Goal: Information Seeking & Learning: Learn about a topic

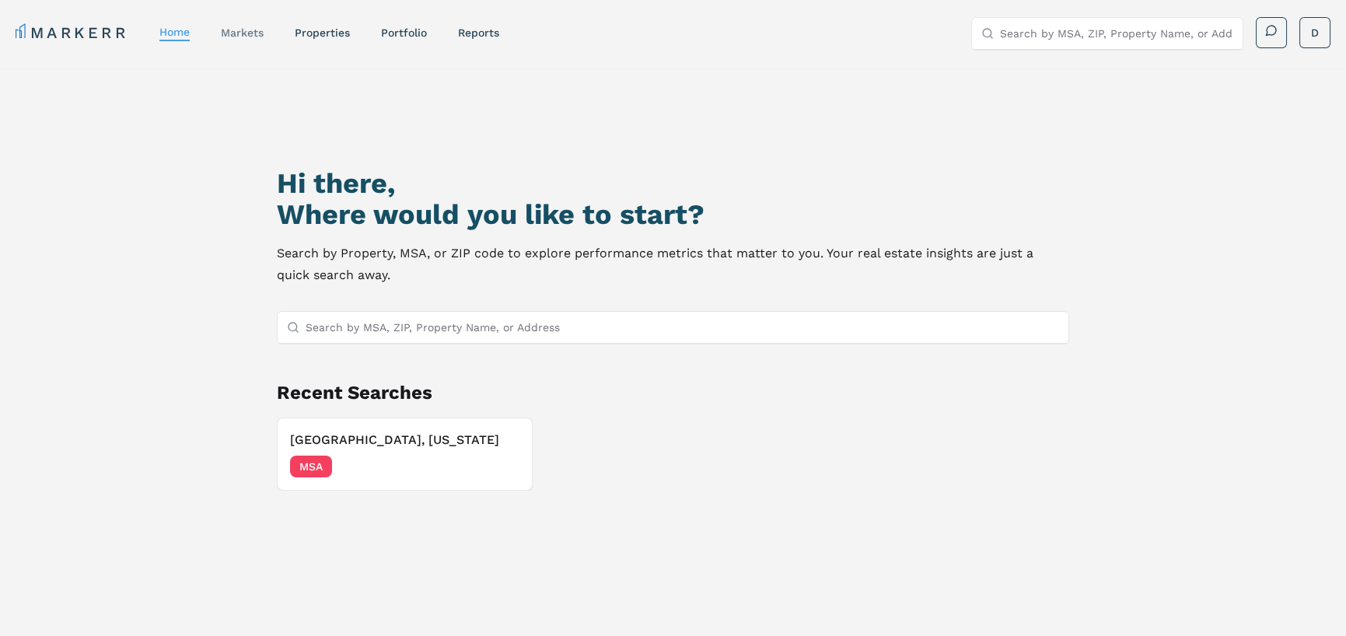
click at [236, 38] on link "markets" at bounding box center [242, 32] width 43 height 12
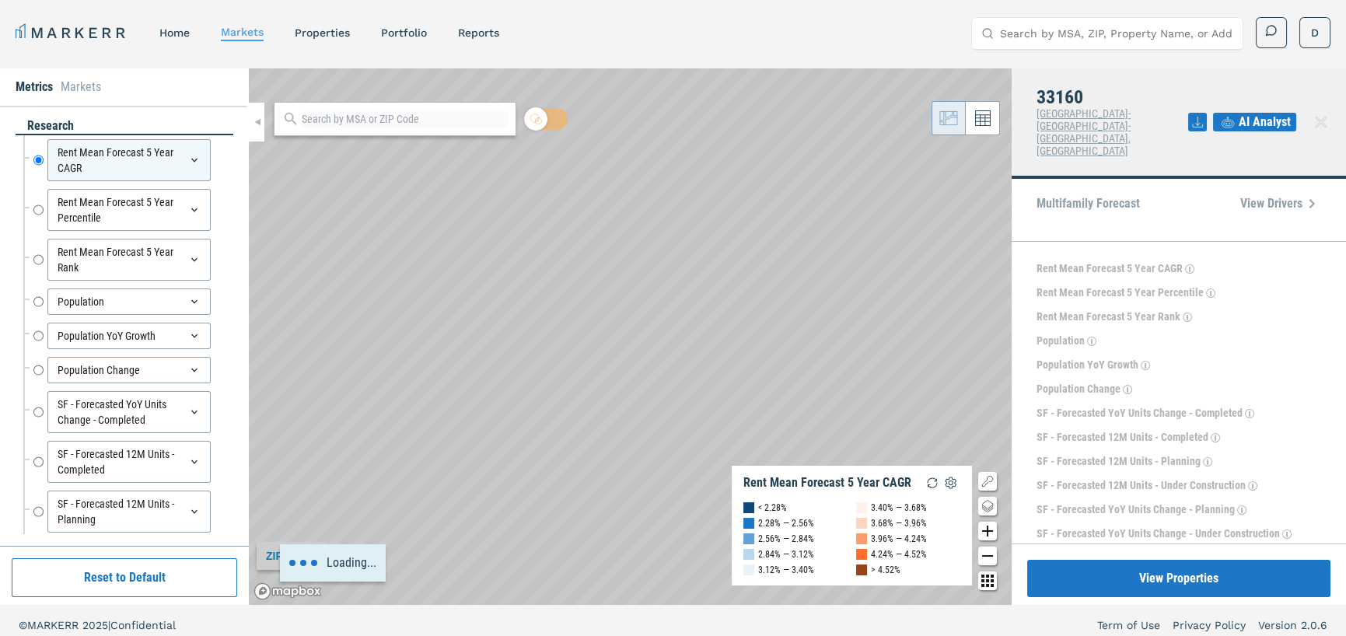
click at [1190, 584] on button "View Properties" at bounding box center [1178, 578] width 303 height 37
click at [1119, 40] on input "Search by MSA, ZIP, Property Name, or Address" at bounding box center [1116, 33] width 233 height 31
click at [1085, 24] on input "Search by MSA, ZIP, Property Name, or Address" at bounding box center [1116, 33] width 233 height 31
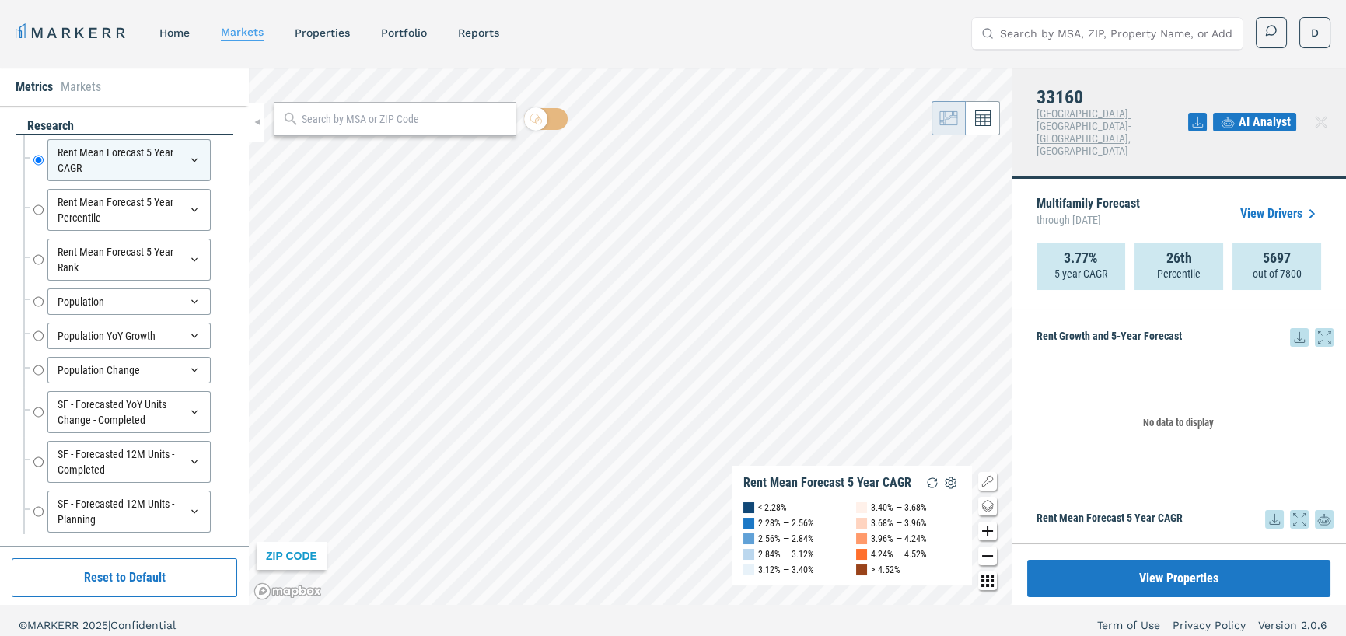
scroll to position [233, 0]
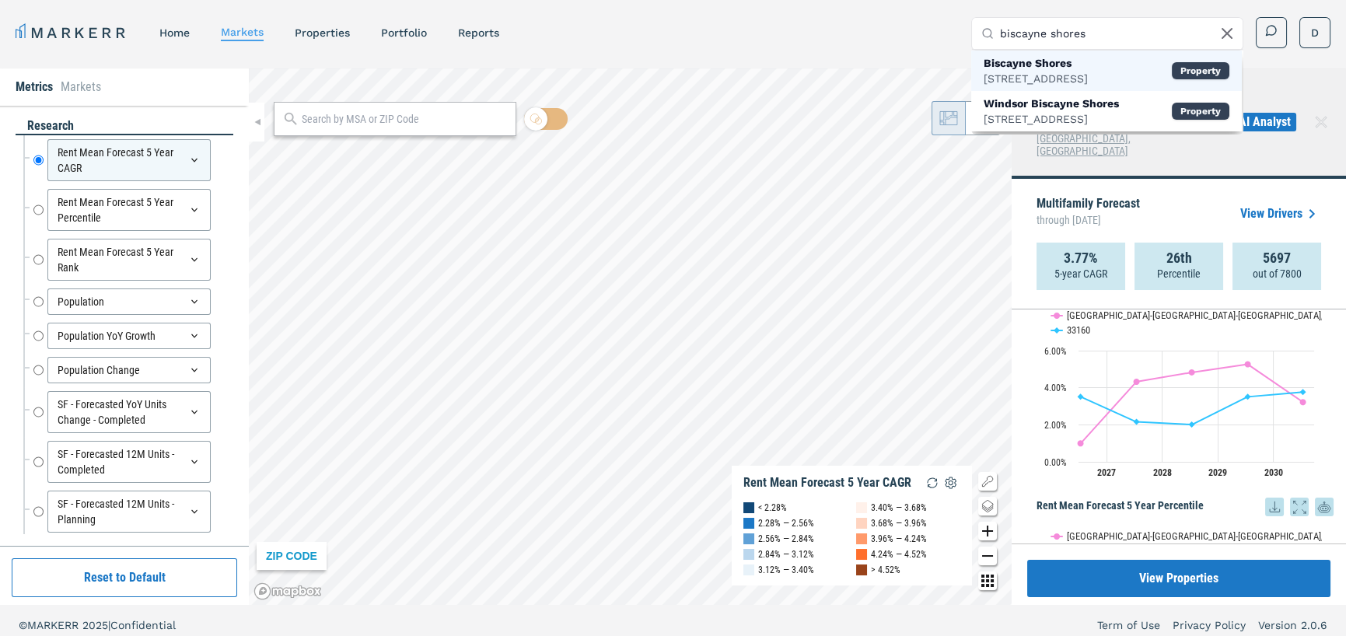
type input "biscayne shores"
click at [1088, 67] on div "Biscayne Shores" at bounding box center [1036, 63] width 104 height 16
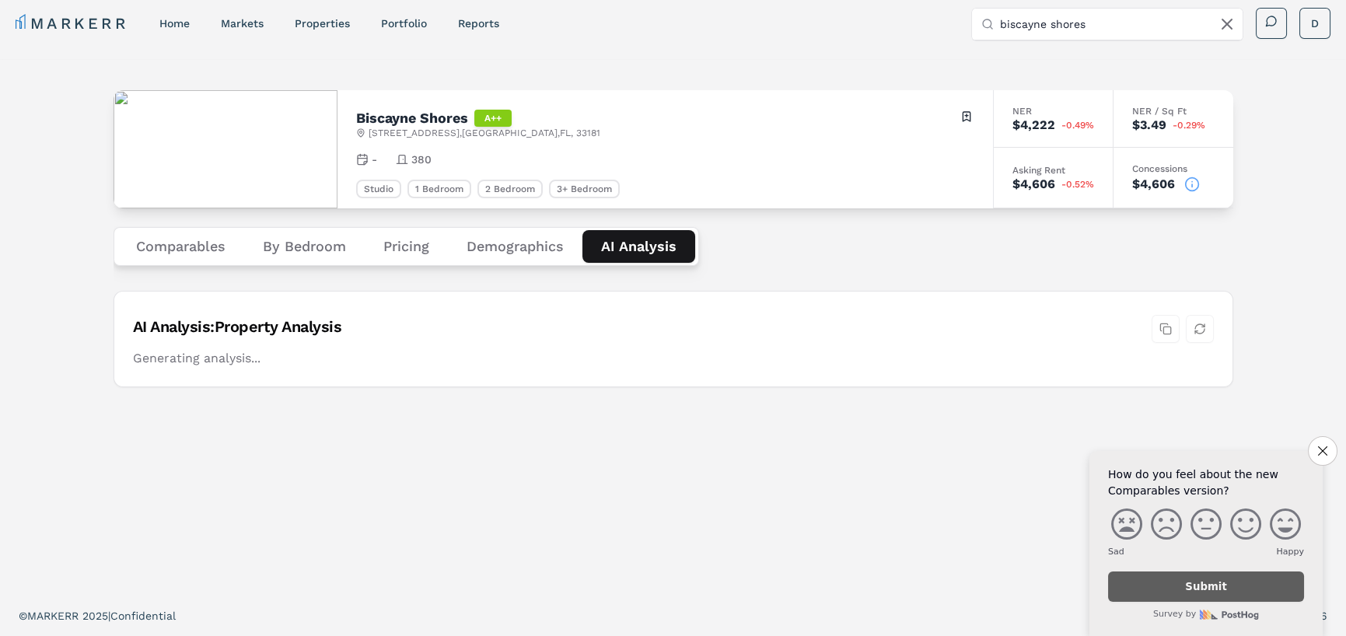
scroll to position [9, 0]
click at [650, 178] on div "Biscayne Shores A++ 11295 Biscayne Blvd , Miami , FL , 33181 Toggle portfolio m…" at bounding box center [674, 328] width 1120 height 499
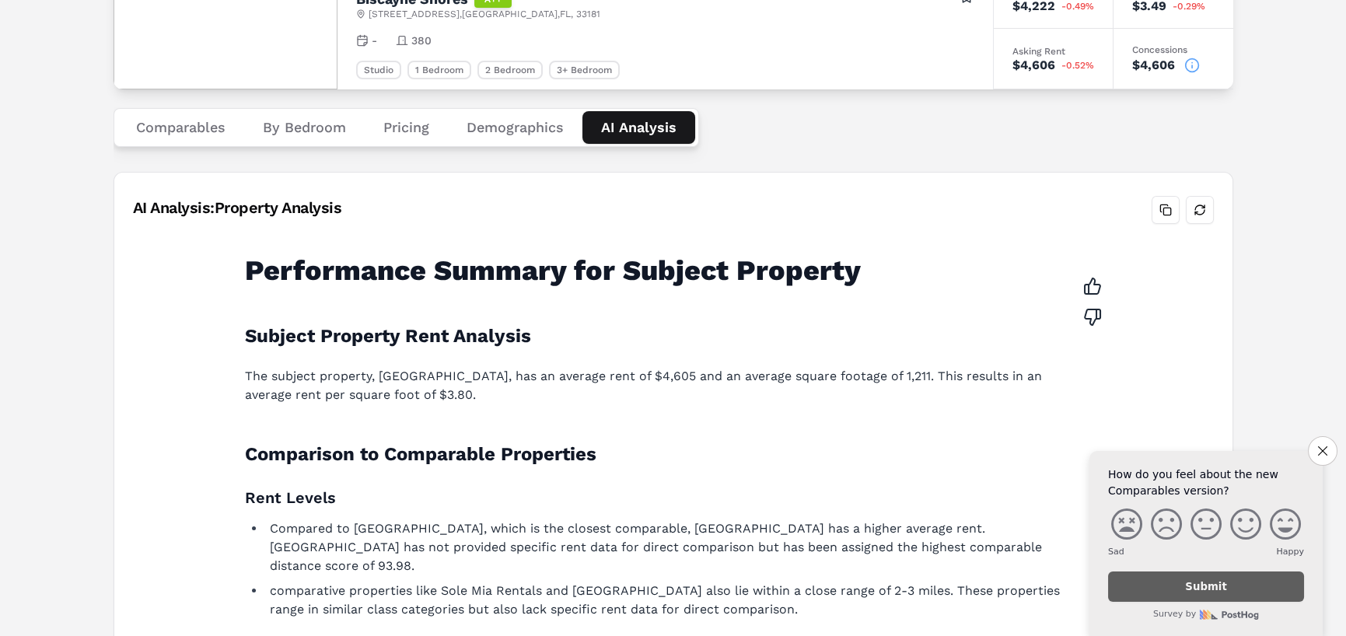
scroll to position [0, 0]
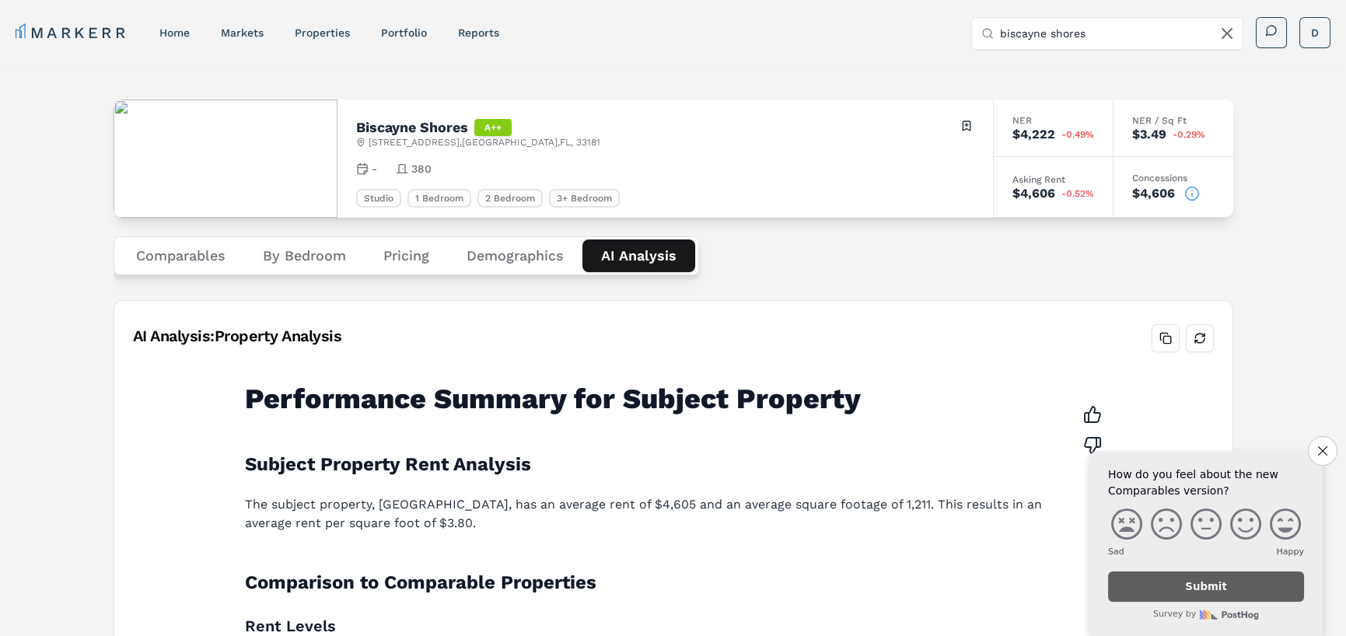
click at [167, 257] on button "Comparables" at bounding box center [180, 255] width 127 height 33
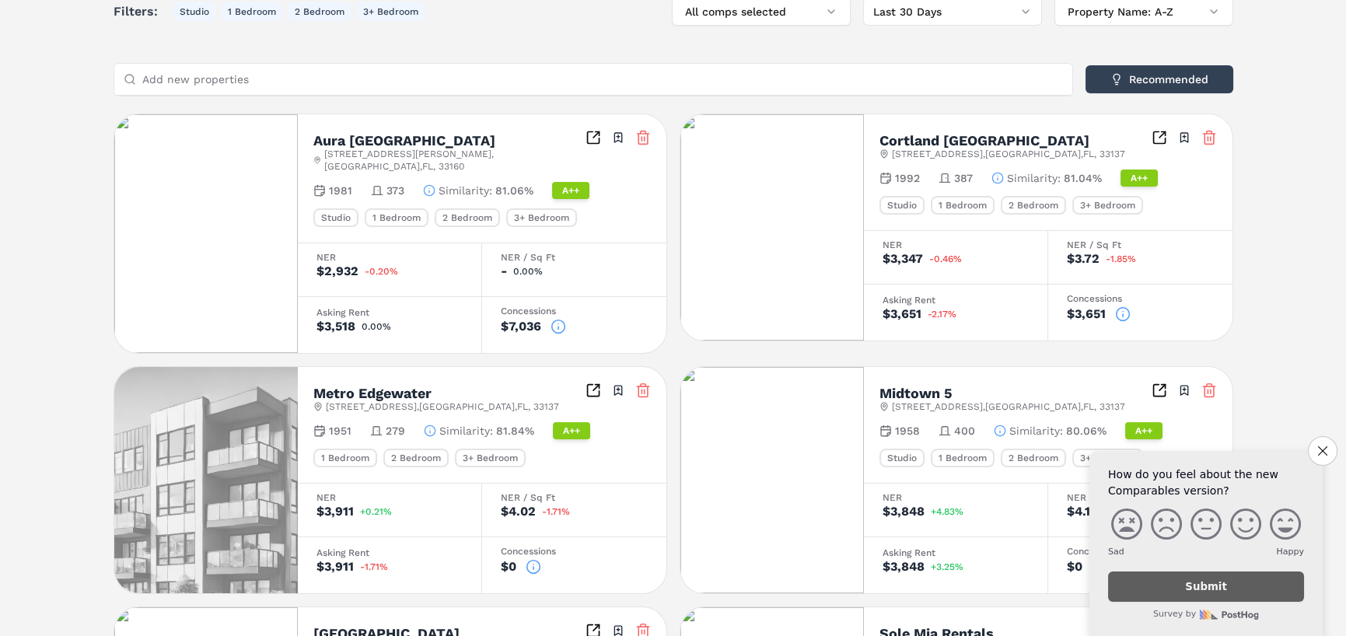
scroll to position [156, 0]
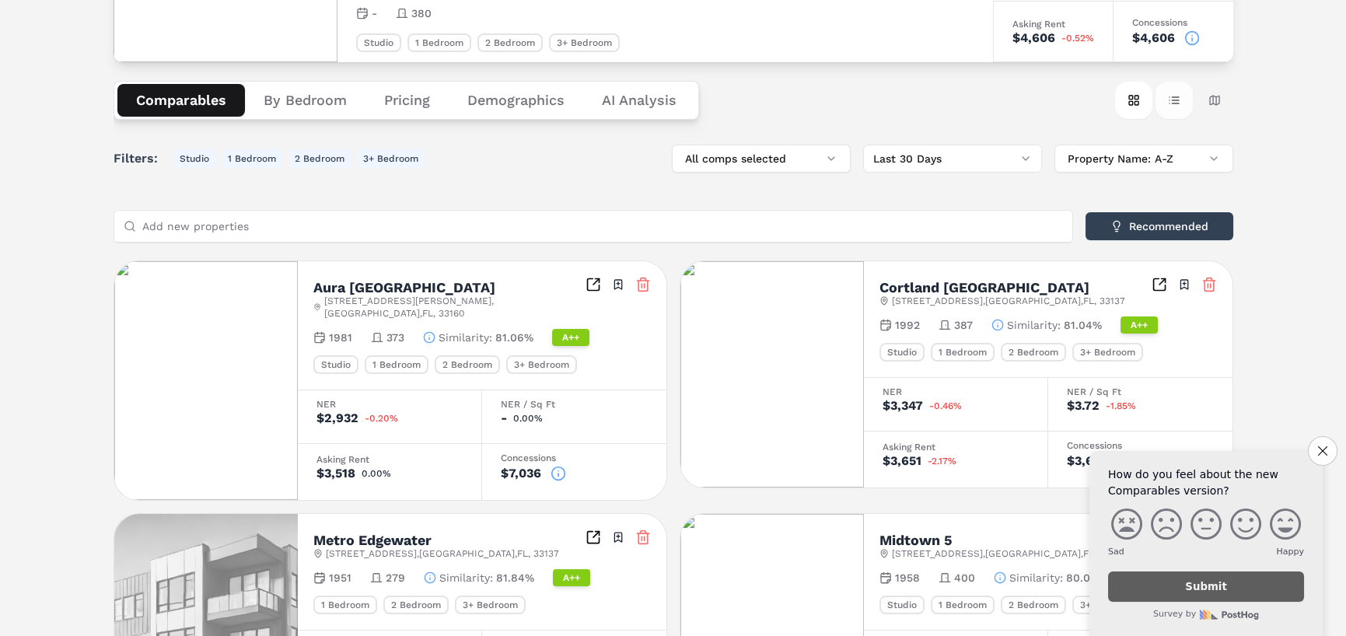
click at [1175, 96] on button "Table view" at bounding box center [1174, 100] width 37 height 37
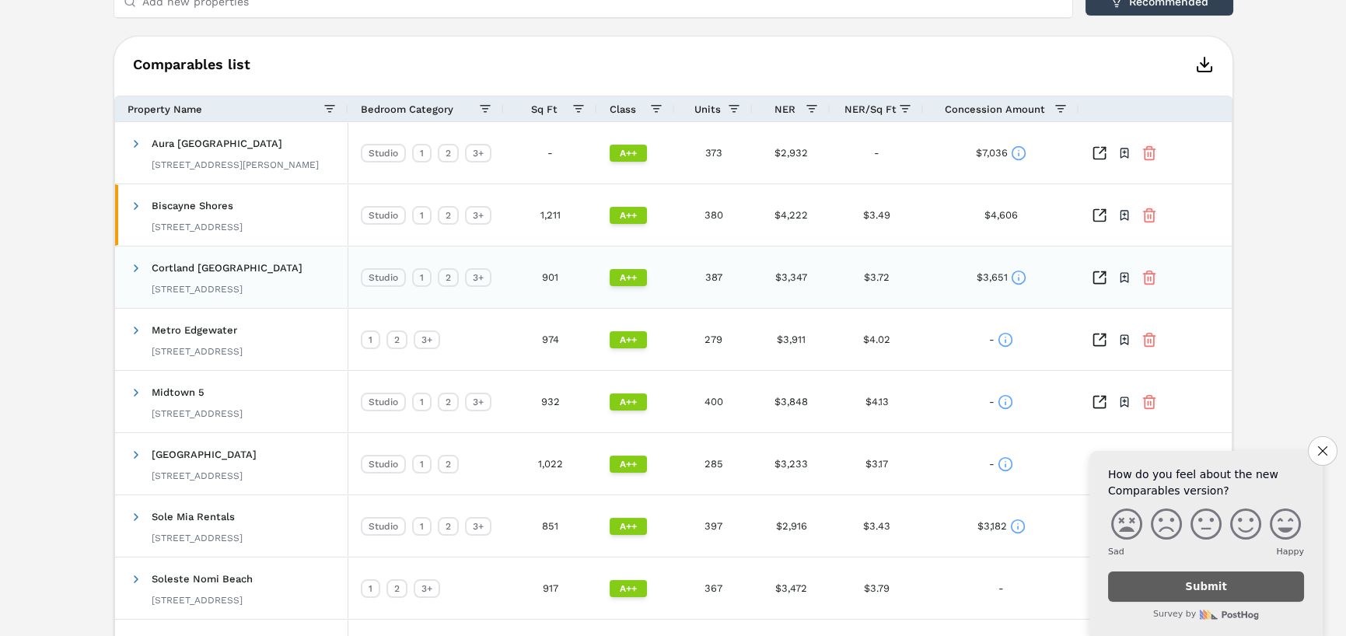
scroll to position [389, 0]
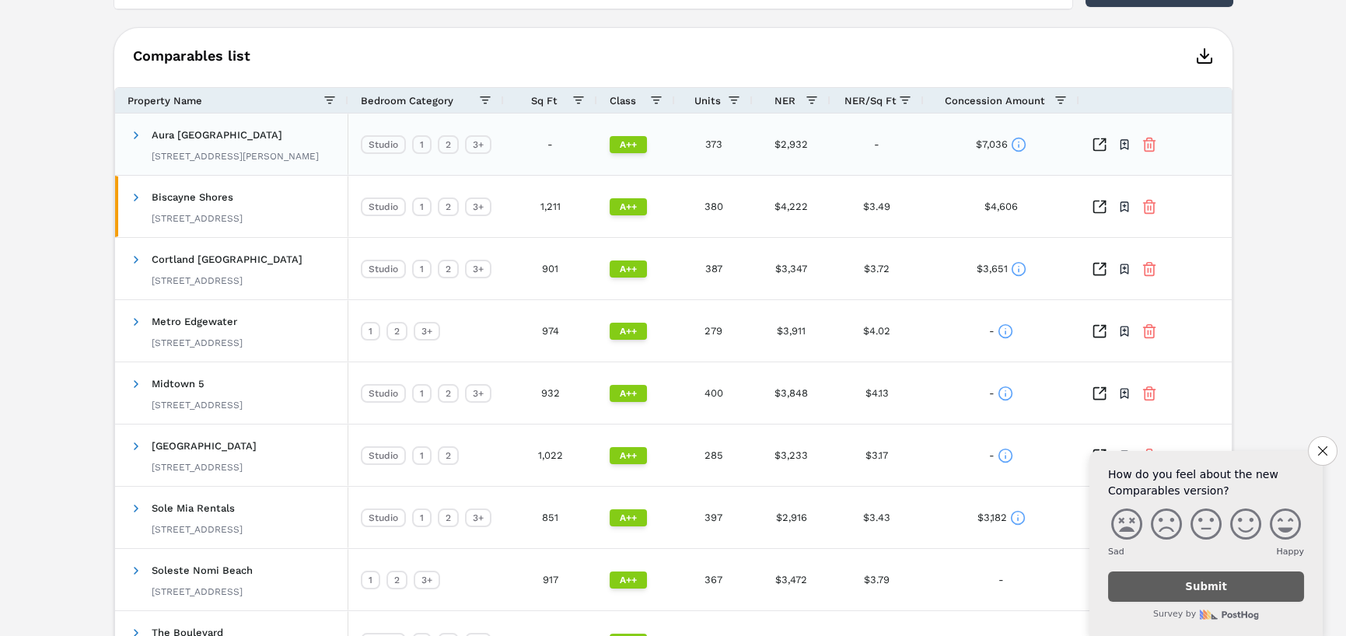
click at [1019, 149] on icon at bounding box center [1019, 145] width 16 height 16
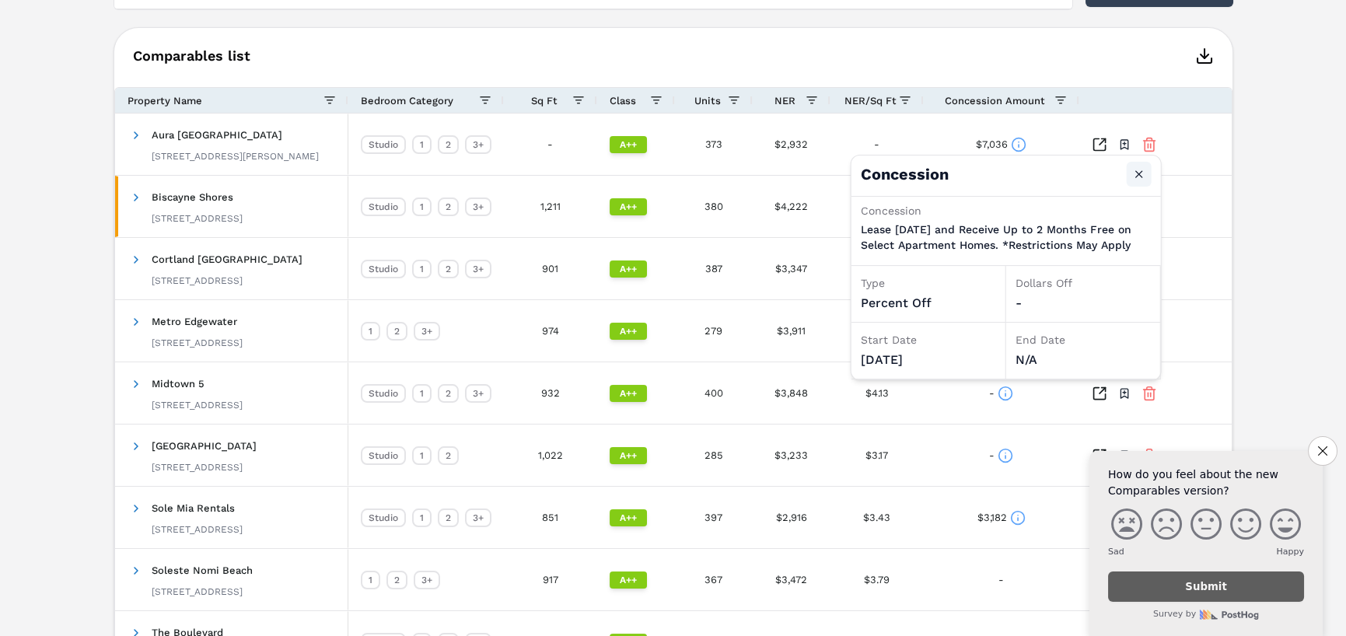
click at [1135, 174] on button "Close" at bounding box center [1139, 174] width 25 height 25
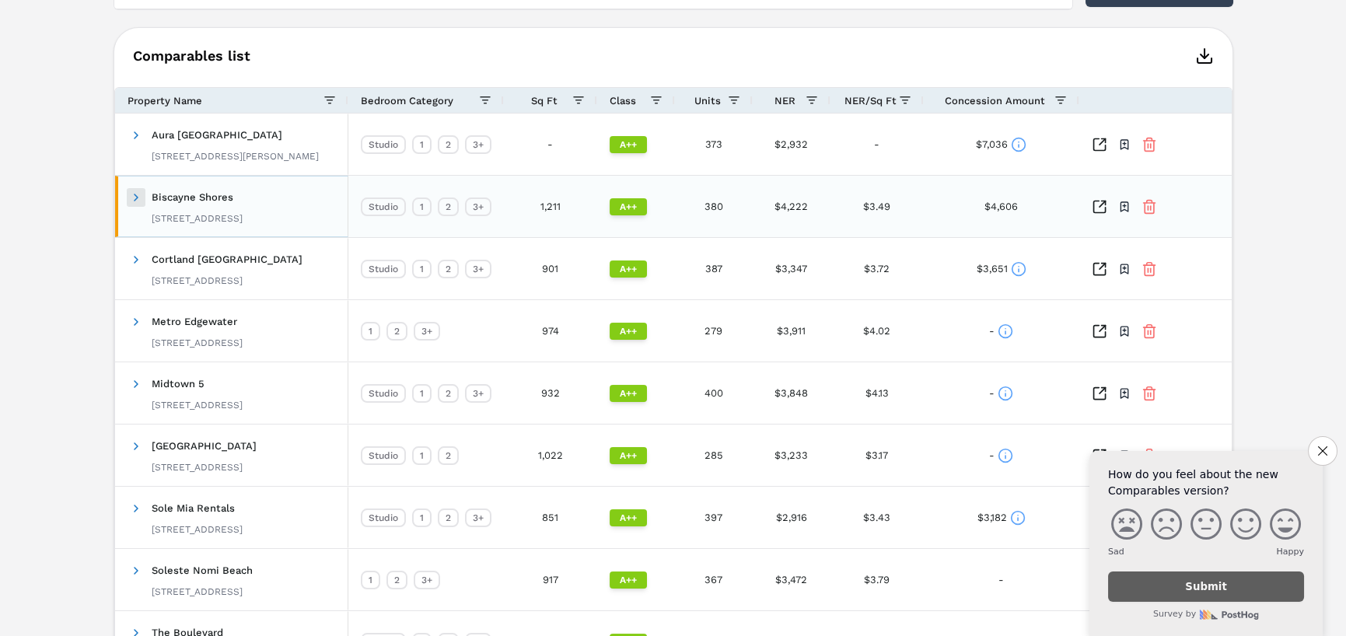
click at [136, 194] on span at bounding box center [136, 197] width 12 height 12
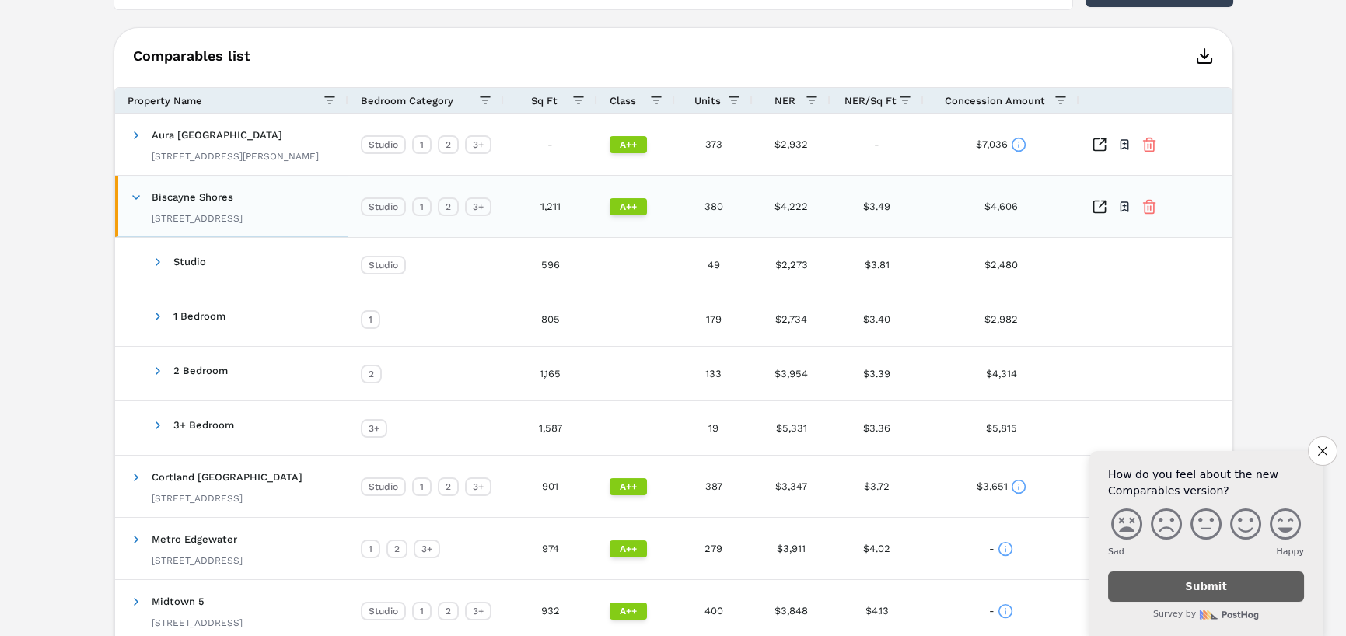
click at [136, 194] on span at bounding box center [136, 197] width 12 height 12
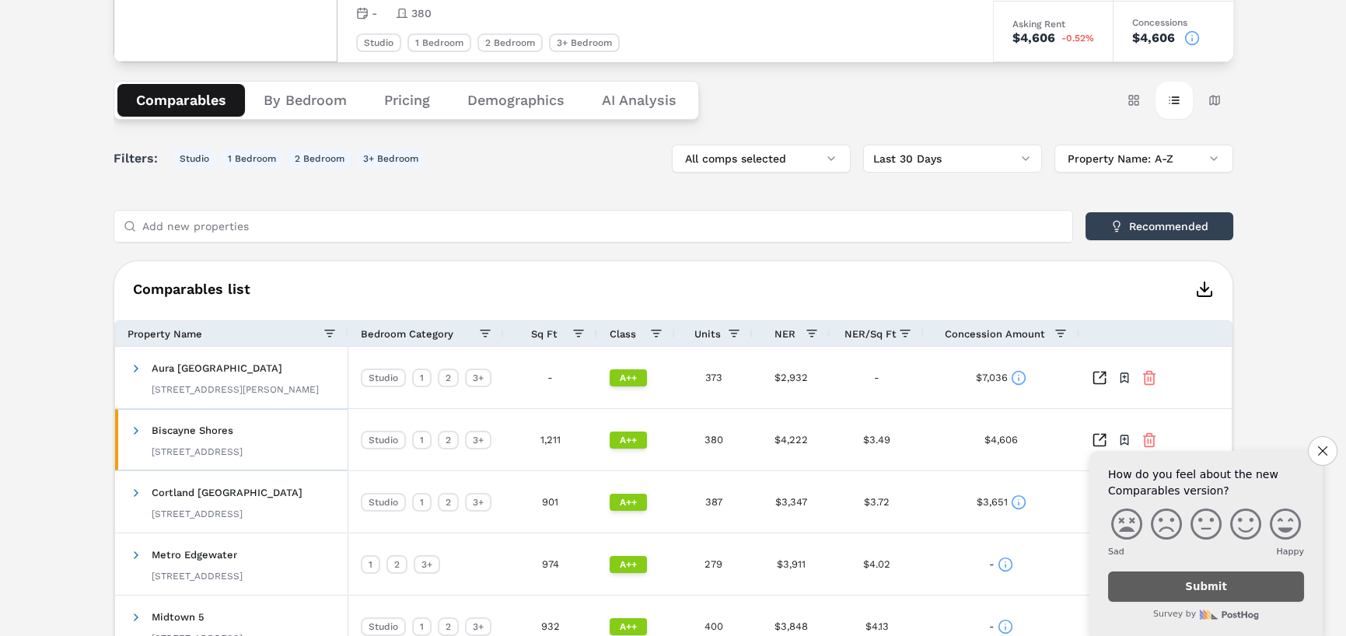
scroll to position [0, 0]
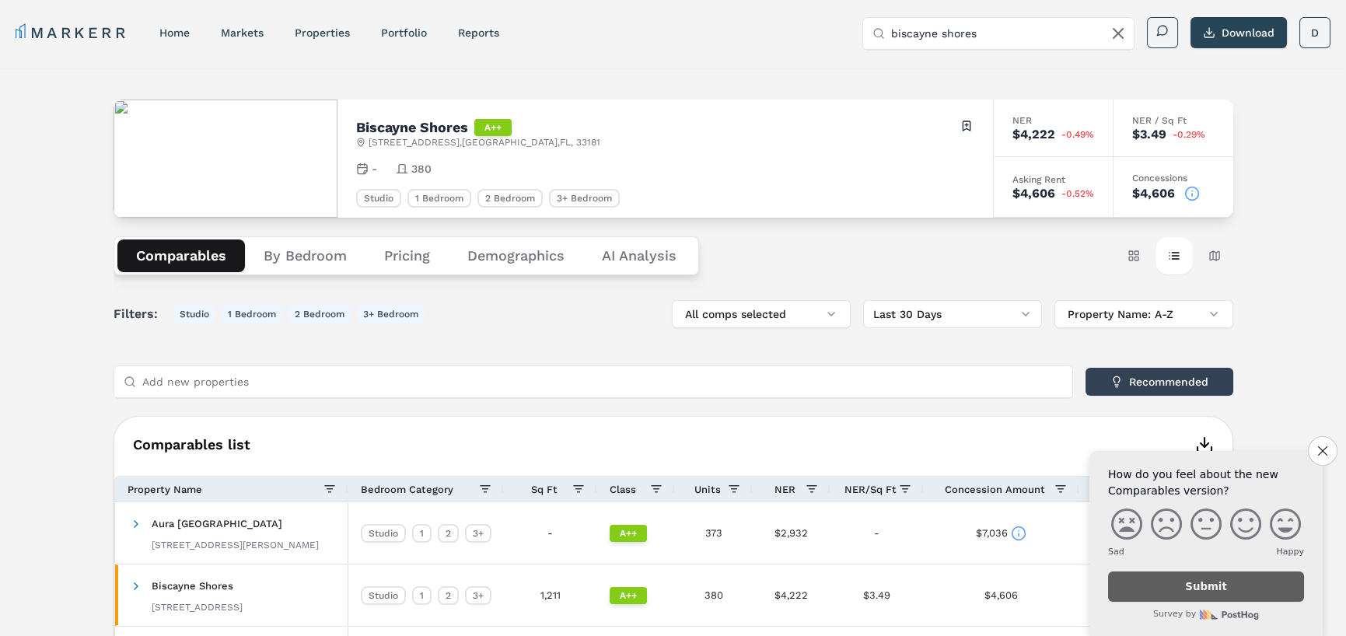
drag, startPoint x: 921, startPoint y: 260, endPoint x: 897, endPoint y: 255, distance: 24.6
click at [921, 260] on div "Comparables By Bedroom Pricing Demographics AI Analysis Card view Table view Ma…" at bounding box center [674, 256] width 1120 height 76
click at [184, 33] on link "home" at bounding box center [174, 32] width 30 height 12
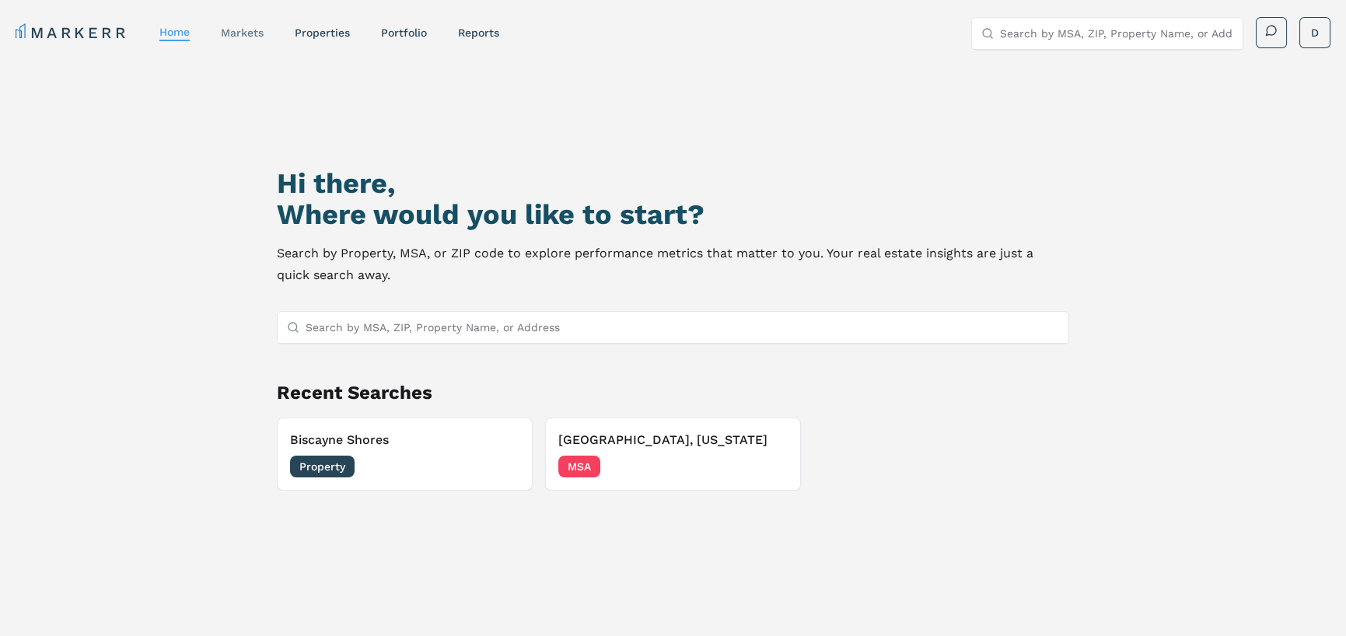
click at [244, 35] on link "markets" at bounding box center [242, 32] width 43 height 12
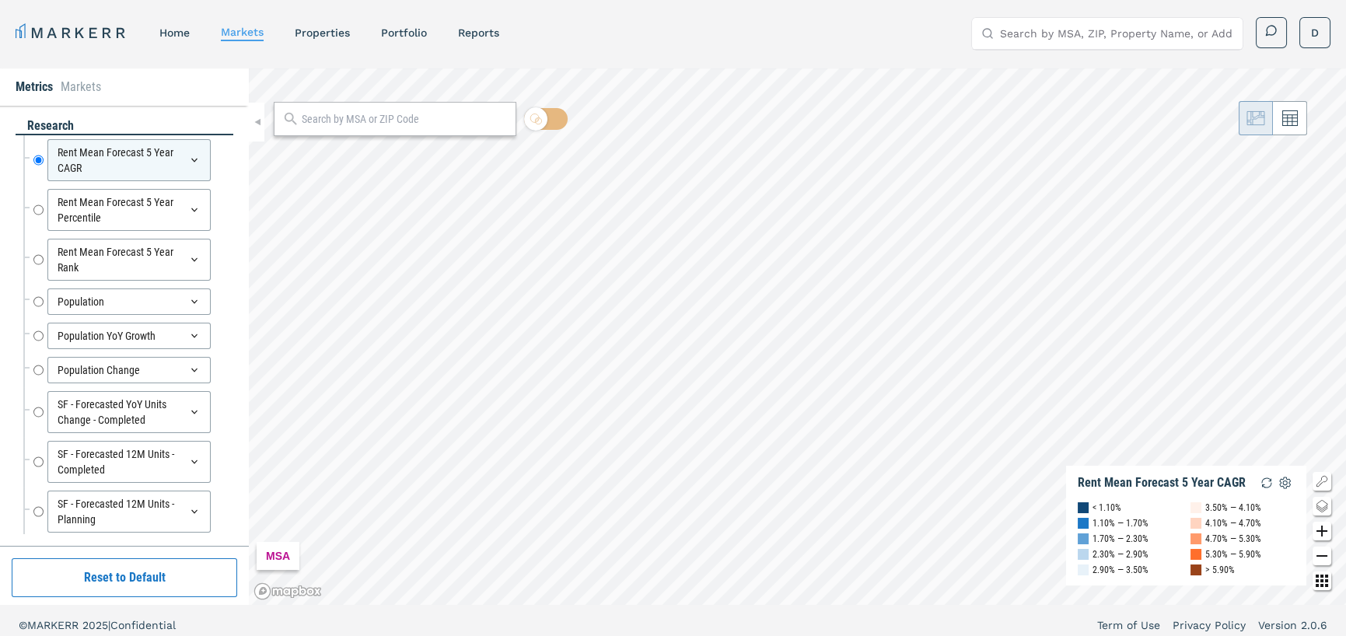
click at [1011, 63] on div "MARKERR home markets properties Portfolio reports Search by MSA, ZIP, Property …" at bounding box center [673, 322] width 1346 height 645
click at [1281, 485] on img "button" at bounding box center [1285, 483] width 19 height 19
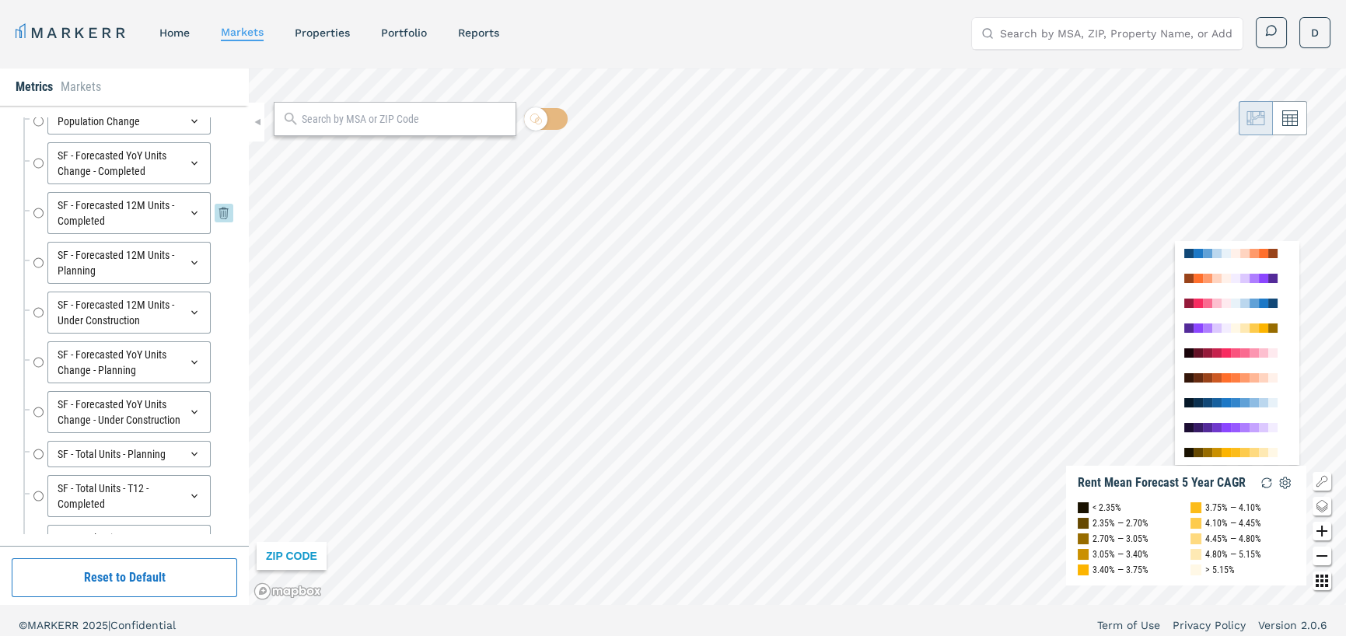
scroll to position [389, 0]
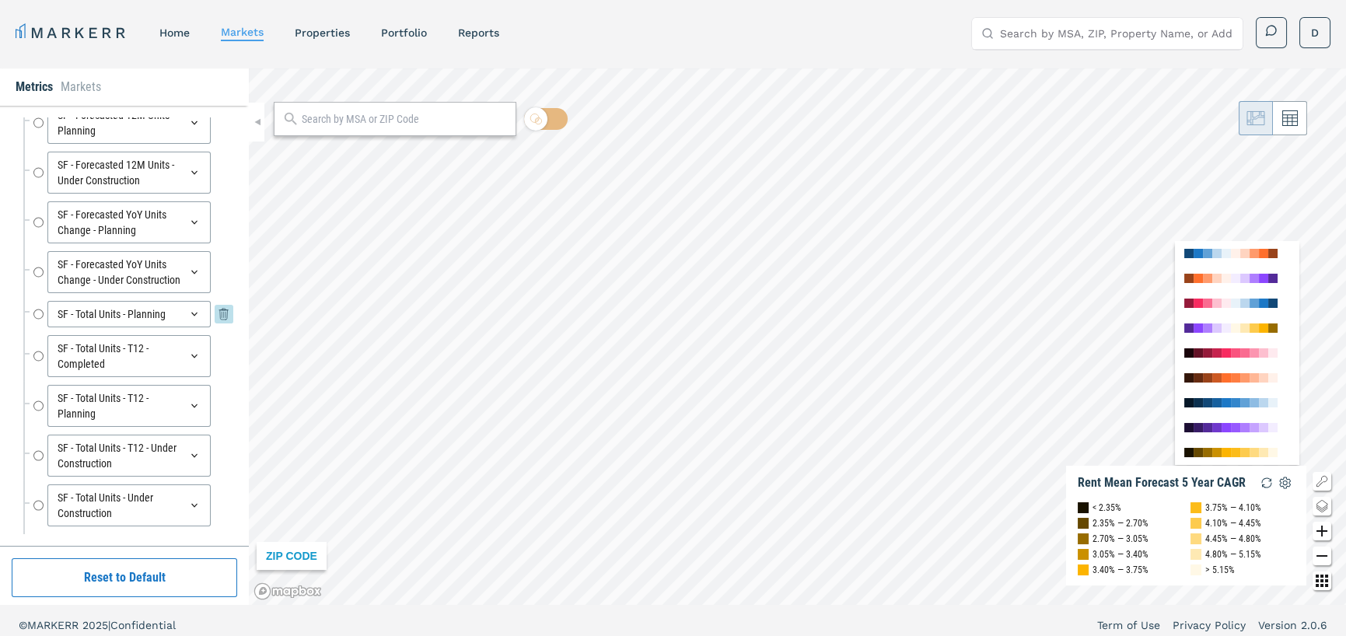
click at [39, 327] on input "SF - Total Units - Planning" at bounding box center [38, 314] width 10 height 26
radio input "false"
radio input "true"
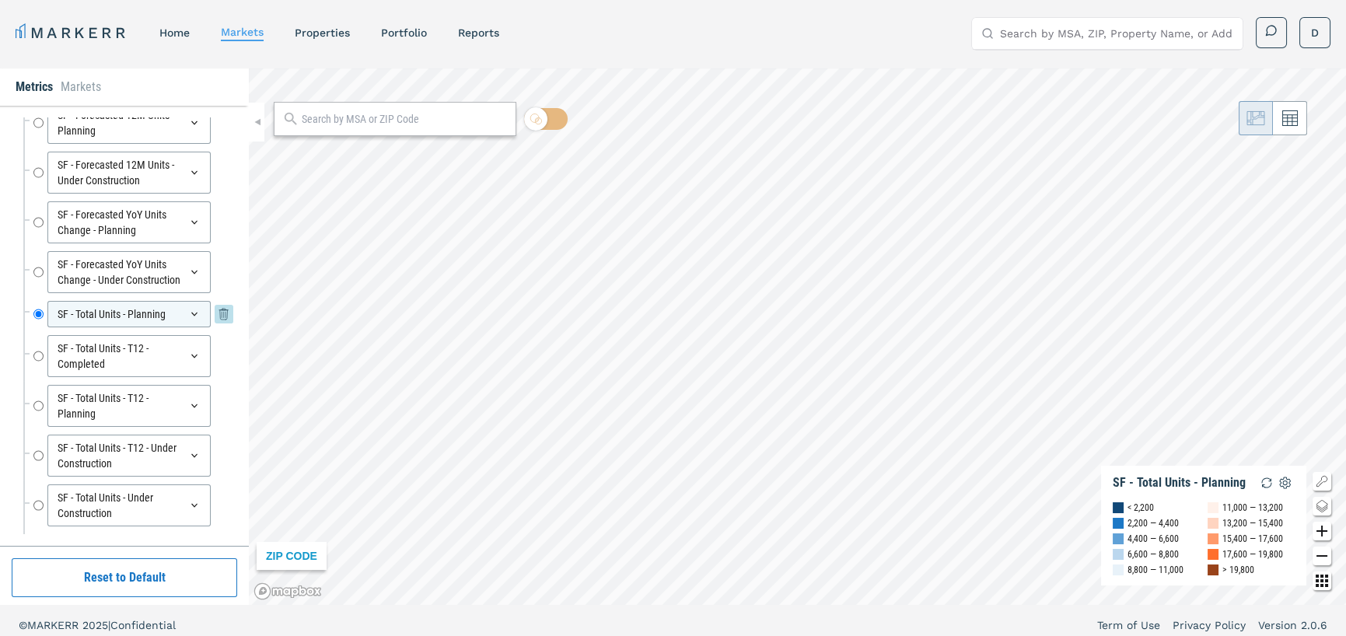
click at [39, 327] on input "SF - Total Units - Planning" at bounding box center [38, 314] width 10 height 26
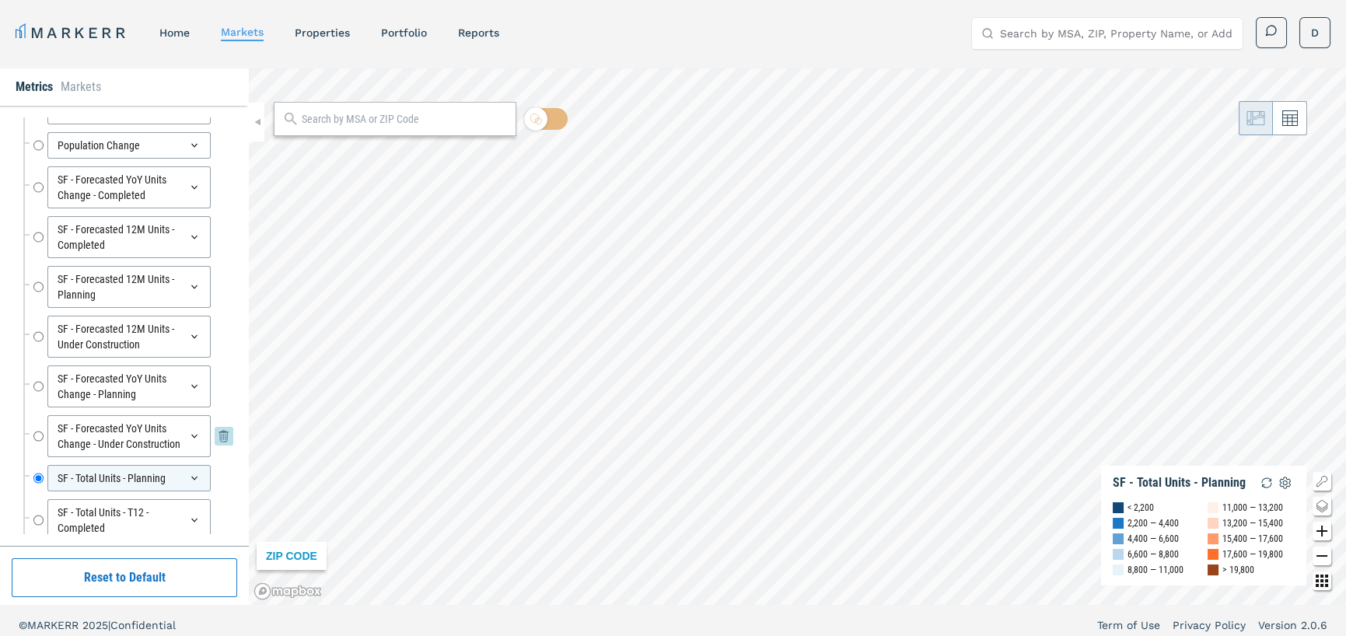
scroll to position [0, 0]
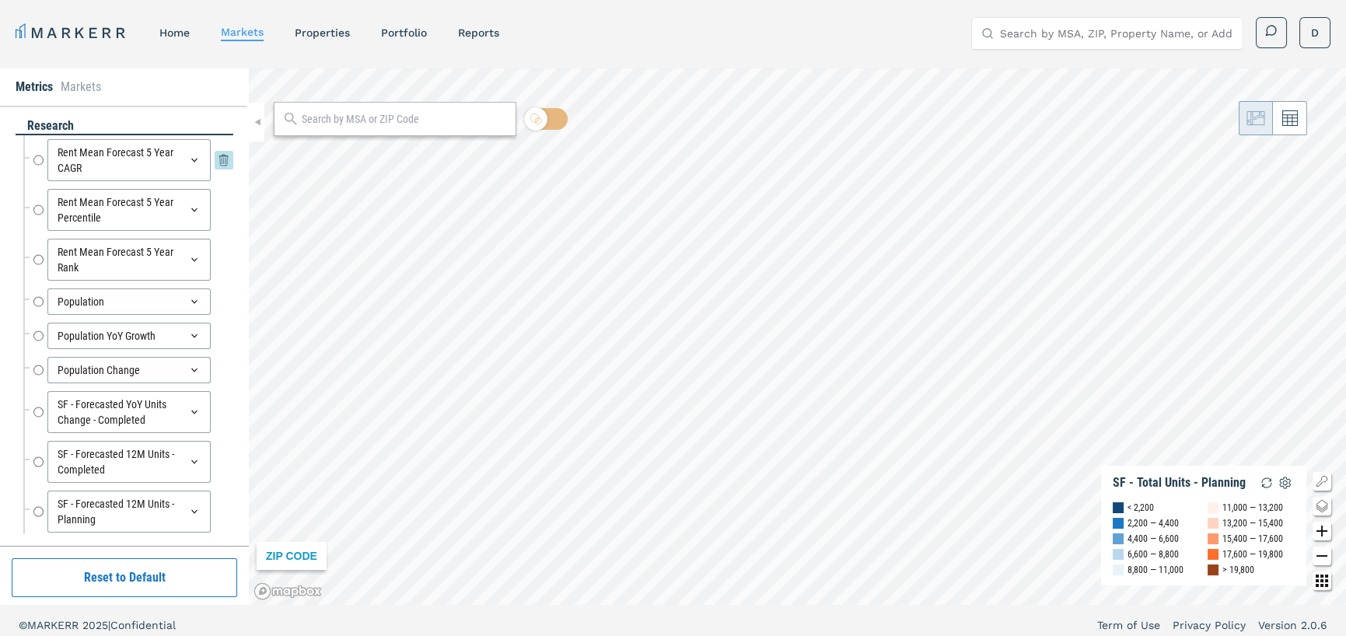
click at [36, 163] on input "Rent Mean Forecast 5 Year CAGR" at bounding box center [38, 160] width 10 height 42
radio input "true"
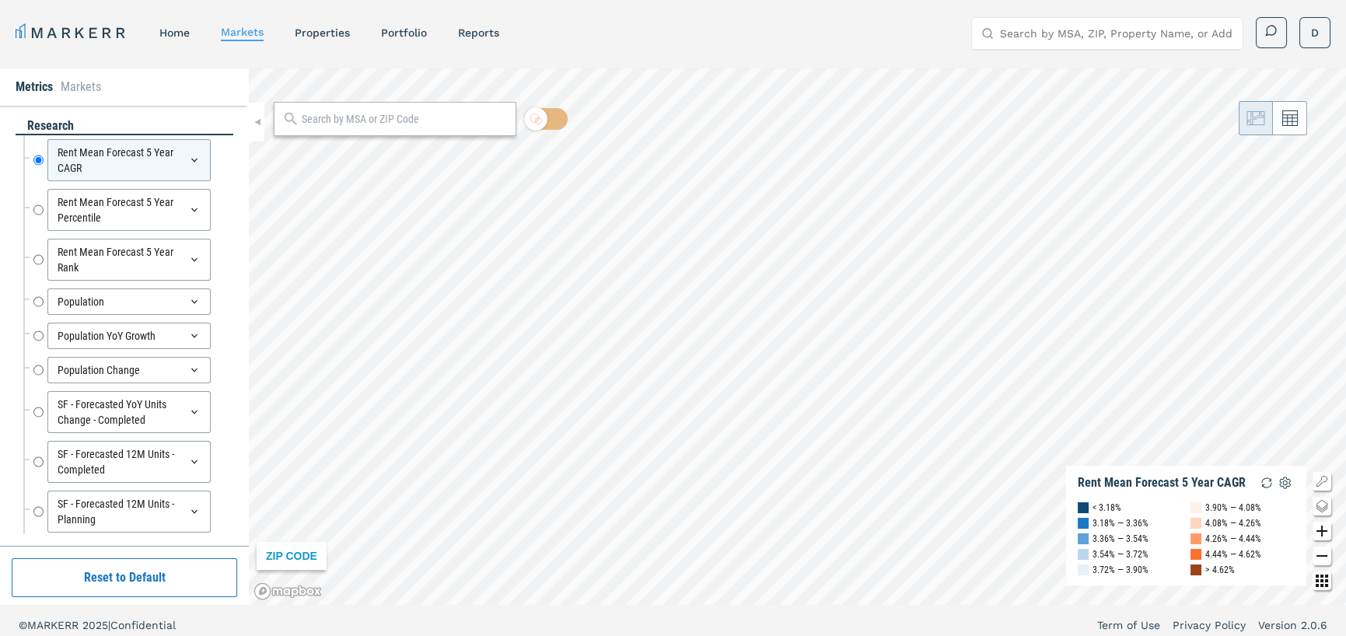
click at [1166, 480] on div "ZIP CODE Rent Mean Forecast 5 Year CAGR < 3.18% 3.18% — 3.36% 3.36% — 3.54% 3.5…" at bounding box center [797, 336] width 1097 height 537
click at [1144, 506] on div "ZIP CODE Rent Mean Forecast 5 Year CAGR < 3.18% 3.18% — 3.36% 3.36% — 3.54% 3.5…" at bounding box center [797, 336] width 1097 height 537
click at [1168, 466] on div "ZIP CODE Rent Mean Forecast 5 Year CAGR < 3.18% 3.18% — 3.36% 3.36% — 3.54% 3.5…" at bounding box center [797, 336] width 1097 height 537
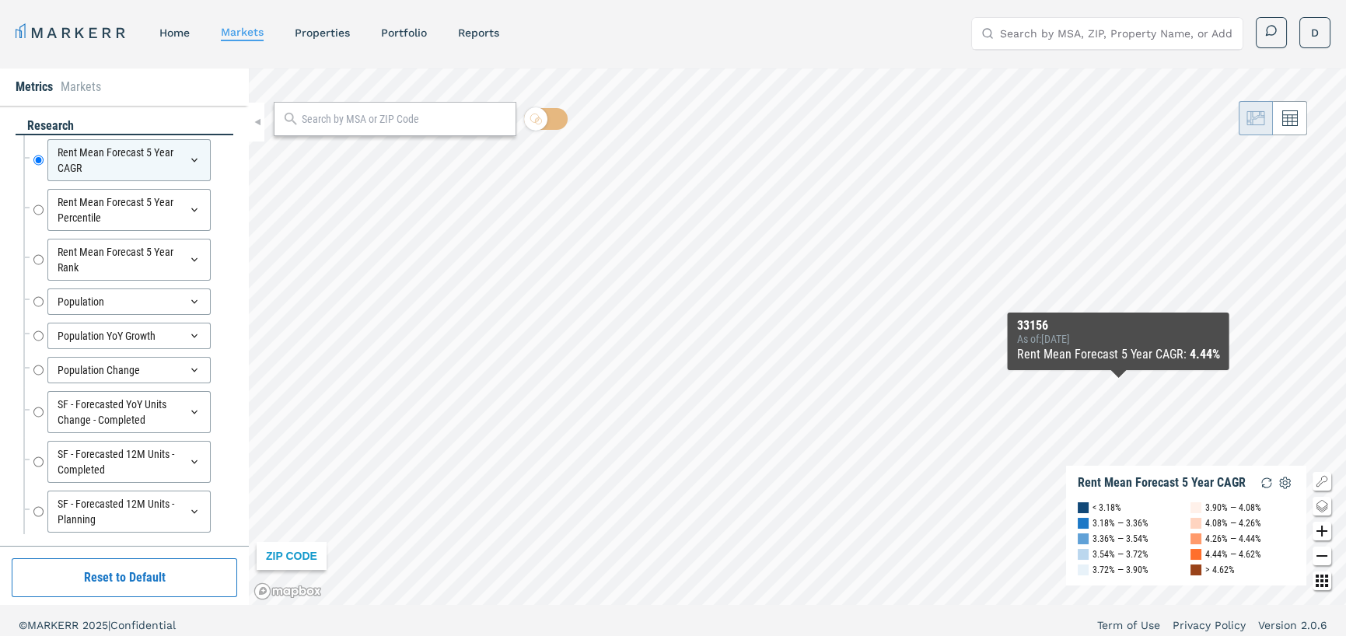
click at [1115, 384] on div "ZIP CODE Rent Mean Forecast 5 Year CAGR < 3.18% 3.18% — 3.36% 3.36% — 3.54% 3.5…" at bounding box center [797, 336] width 1097 height 537
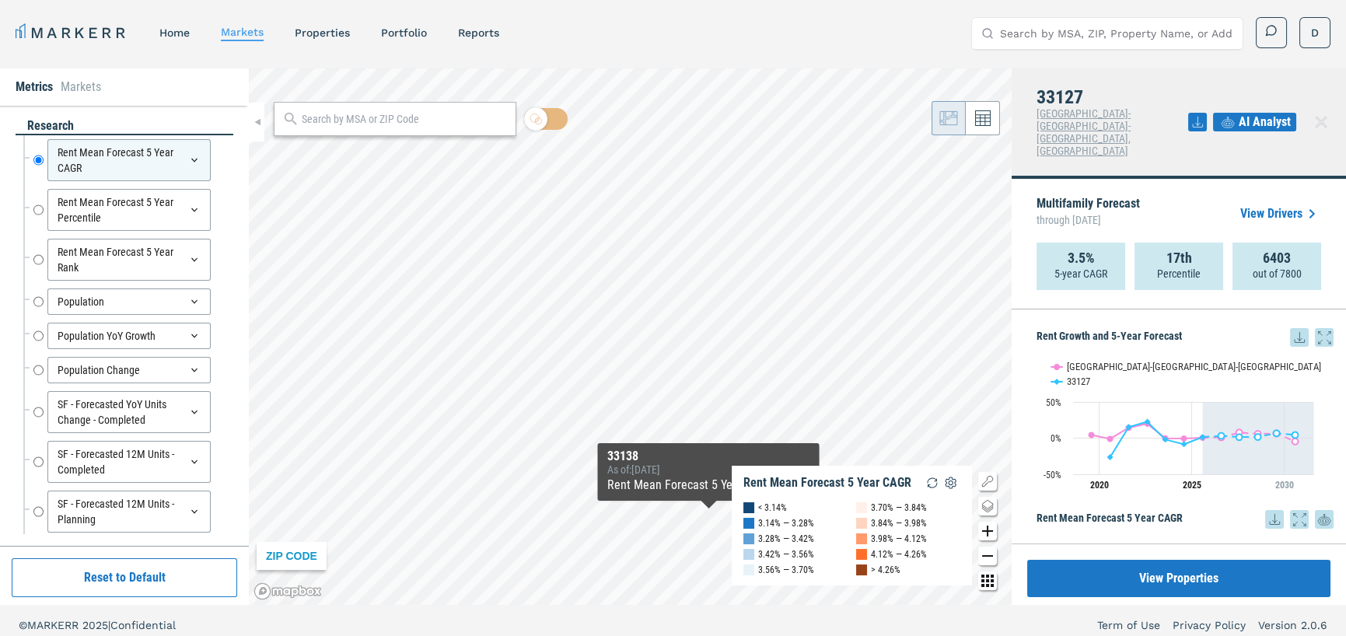
drag, startPoint x: 1233, startPoint y: 479, endPoint x: 645, endPoint y: 656, distance: 613.8
click at [645, 635] on html "MARKERR home markets properties Portfolio reports Search by MSA, ZIP, Property …" at bounding box center [673, 322] width 1346 height 645
